Goal: Information Seeking & Learning: Learn about a topic

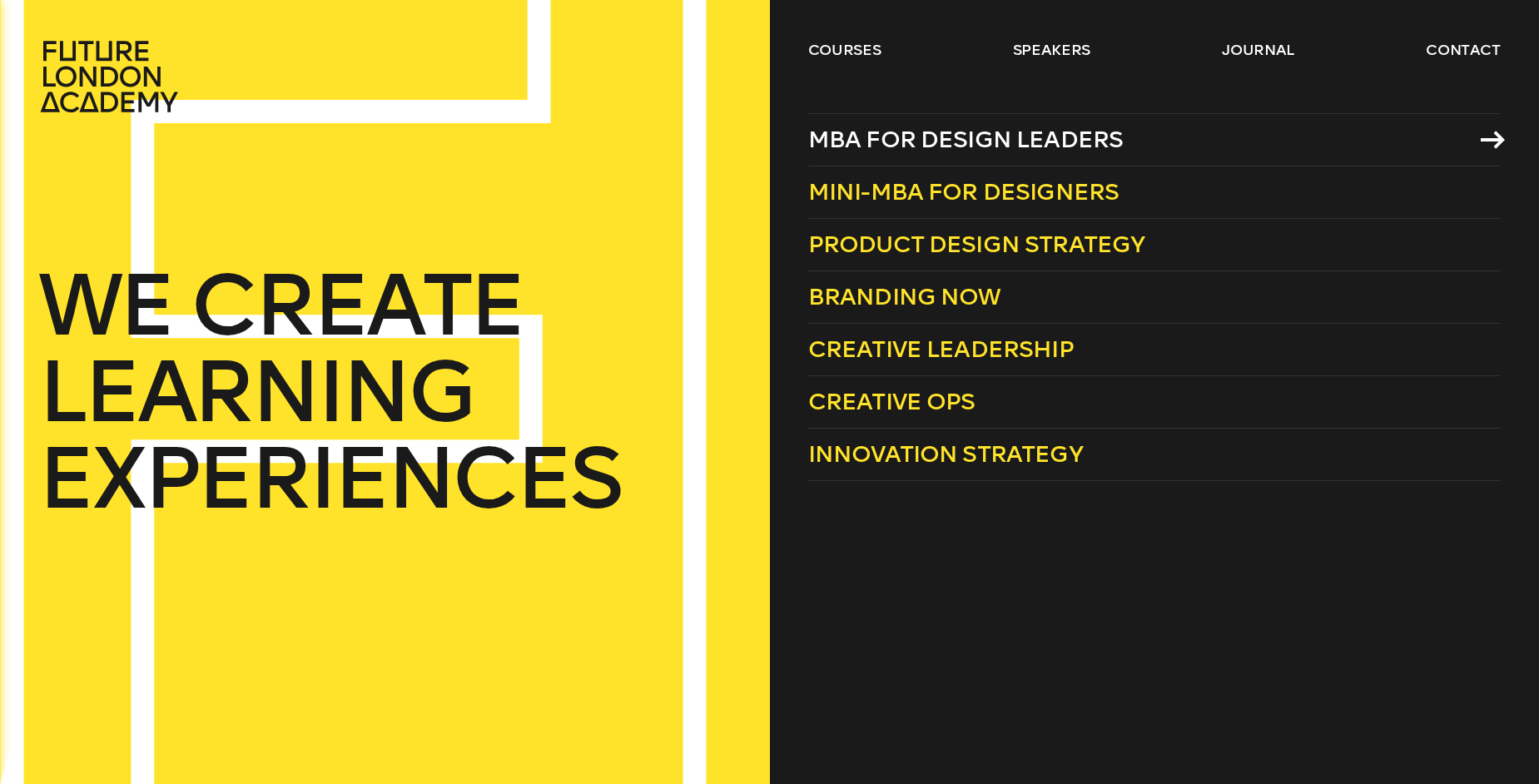
click at [888, 137] on span "MBA for Design Leaders" at bounding box center [965, 140] width 316 height 27
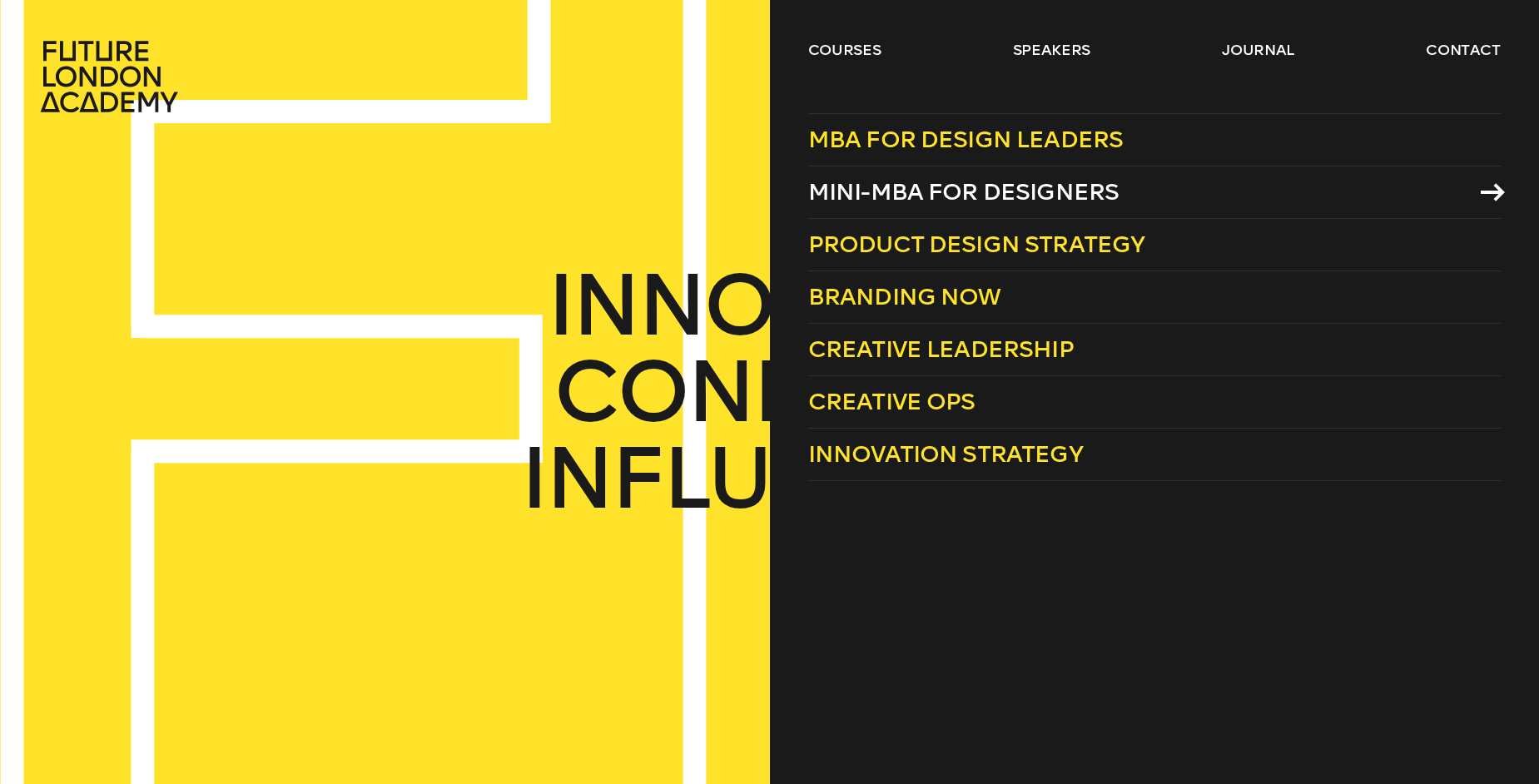
click at [1053, 200] on span "Mini-MBA for Designers" at bounding box center [964, 191] width 311 height 27
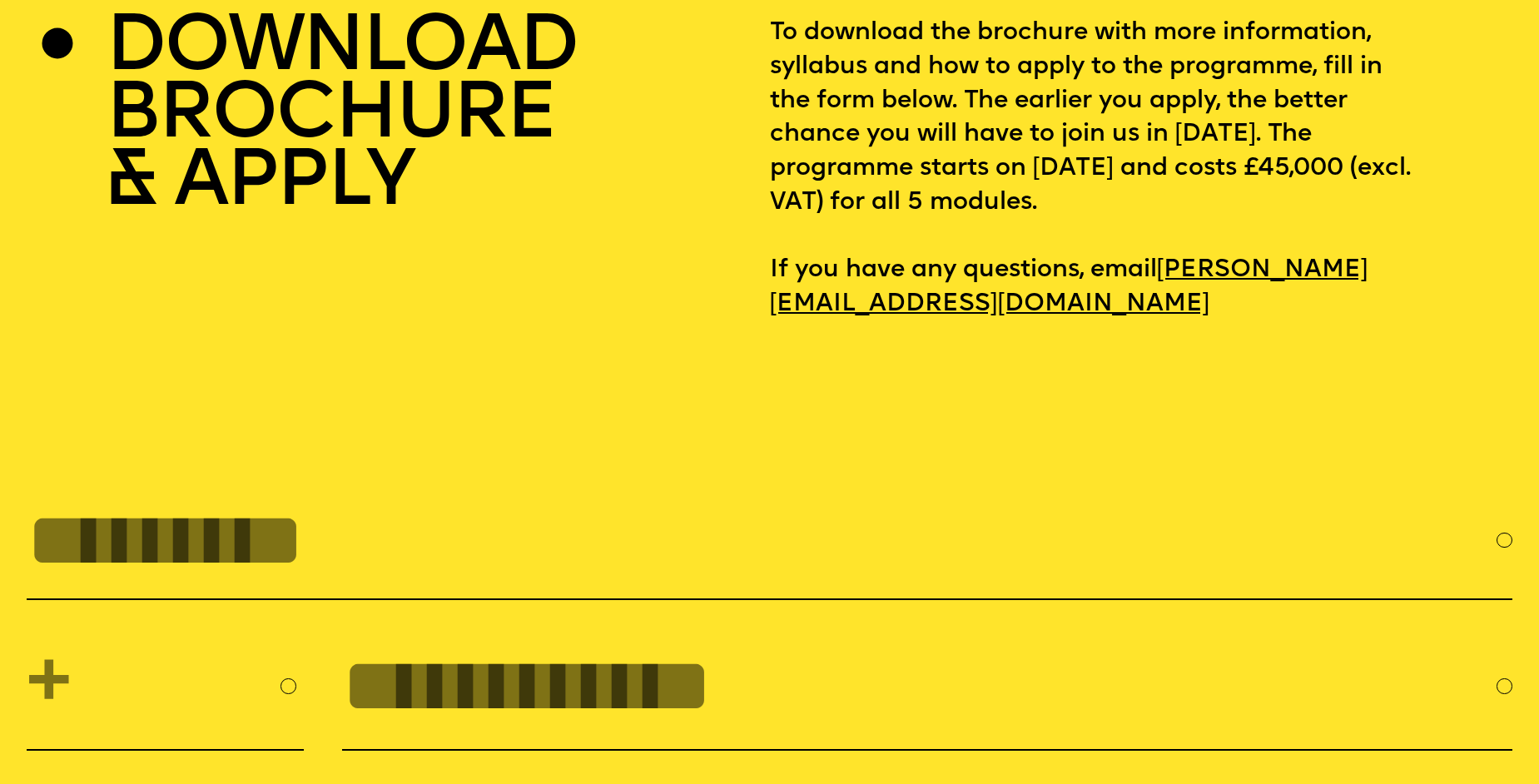
scroll to position [6768, 0]
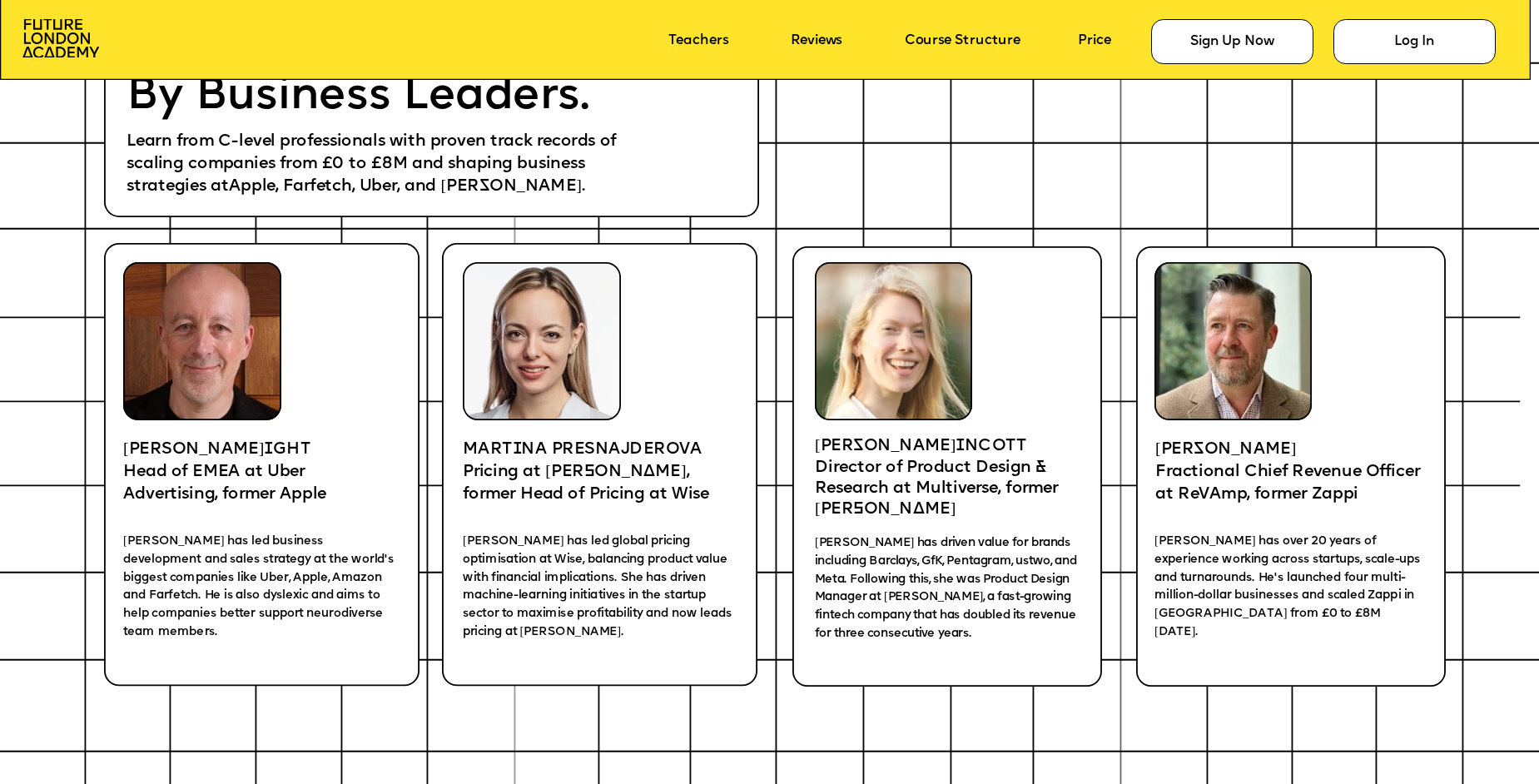
scroll to position [3150, 0]
